Goal: Check status: Check status

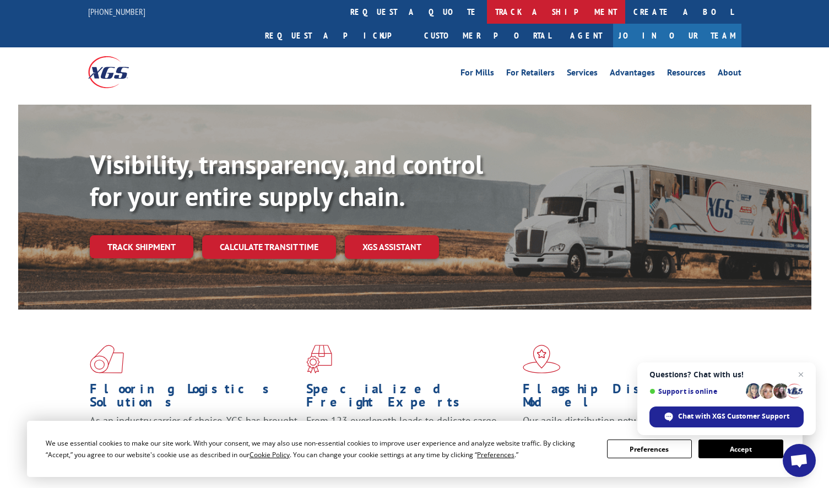
click at [487, 11] on link "track a shipment" at bounding box center [556, 12] width 138 height 24
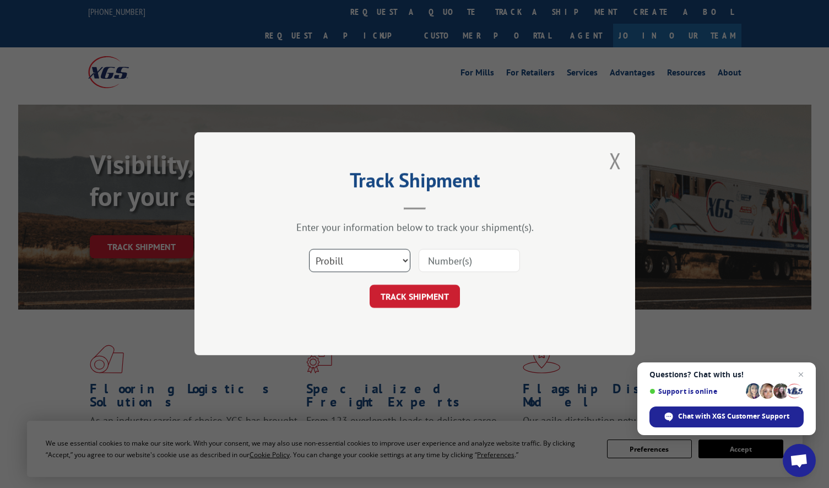
drag, startPoint x: 395, startPoint y: 260, endPoint x: 392, endPoint y: 273, distance: 13.5
click at [395, 260] on select "Select category... Probill BOL PO" at bounding box center [359, 260] width 101 height 23
select select "po"
click at [309, 249] on select "Select category... Probill BOL PO" at bounding box center [359, 260] width 101 height 23
click at [439, 255] on input at bounding box center [468, 260] width 101 height 23
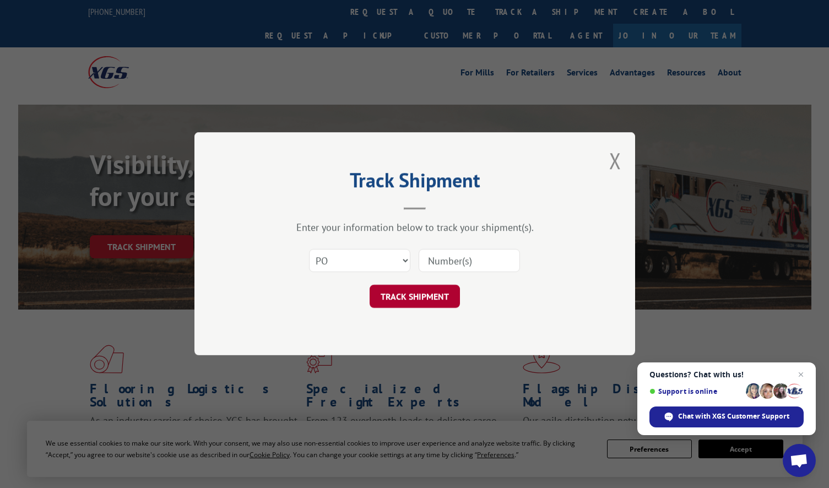
paste input "295876482"
type input "295876482"
click at [411, 305] on button "TRACK SHIPMENT" at bounding box center [414, 296] width 90 height 23
